Goal: Information Seeking & Learning: Learn about a topic

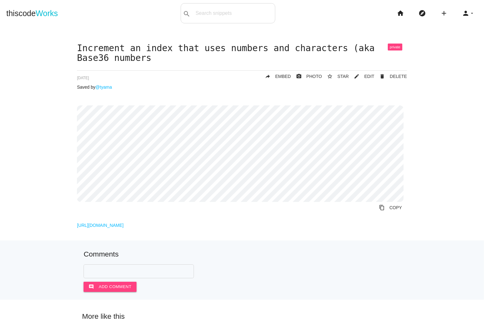
click at [321, 228] on div "Increment an index that uses numbers and characters (aka Base36 numbers delete …" at bounding box center [242, 136] width 330 height 184
click at [124, 228] on link "https://stackoverflow.com/questions/4586779/increment-an-index-that-uses-number…" at bounding box center [100, 225] width 47 height 5
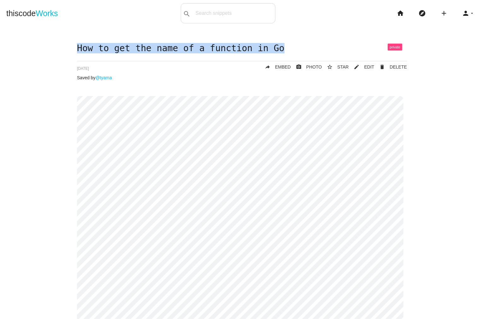
drag, startPoint x: 266, startPoint y: 47, endPoint x: 65, endPoint y: 44, distance: 201.5
click at [65, 44] on div "How to get the name of a function in Go delete DELETE mode_edit EDIT 621718844e…" at bounding box center [241, 221] width 471 height 354
copy h1 "How to get the name of a function in Go"
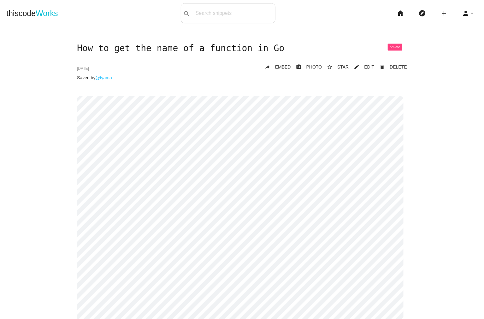
click at [37, 143] on div "How to get the name of a function in Go delete DELETE mode_edit EDIT 621718844e…" at bounding box center [241, 221] width 471 height 354
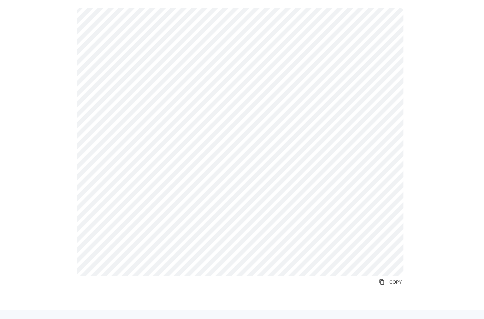
scroll to position [189, 0]
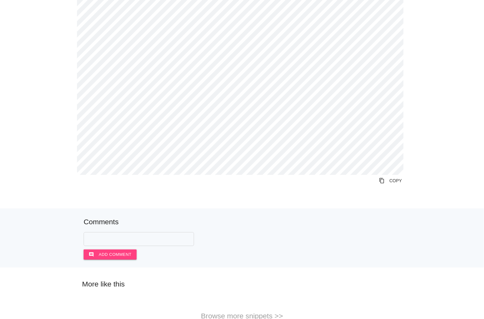
click at [386, 180] on link "content_copy COPY" at bounding box center [390, 180] width 33 height 11
click at [37, 185] on div "How to get the name of a function in Go delete DELETE mode_edit EDIT 621718844e…" at bounding box center [241, 31] width 471 height 354
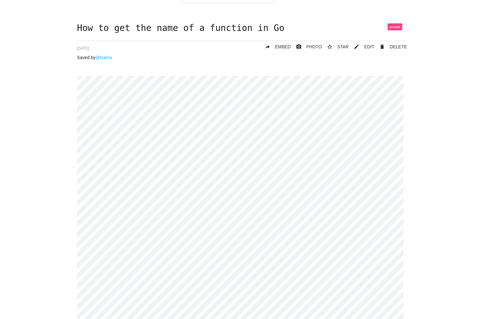
scroll to position [0, 0]
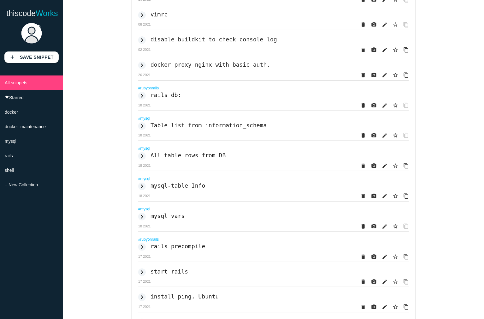
scroll to position [1146, 0]
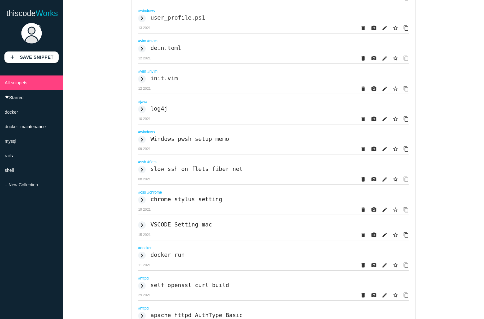
scroll to position [358, 0]
